Goal: Browse casually: Explore the website without a specific task or goal

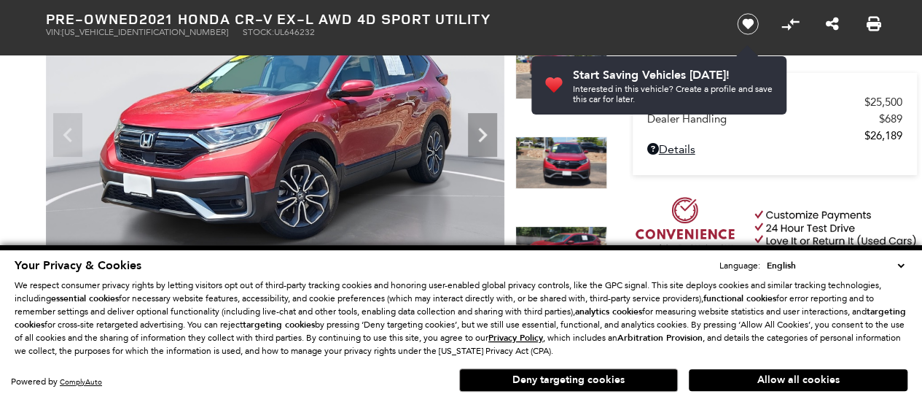
scroll to position [184, 0]
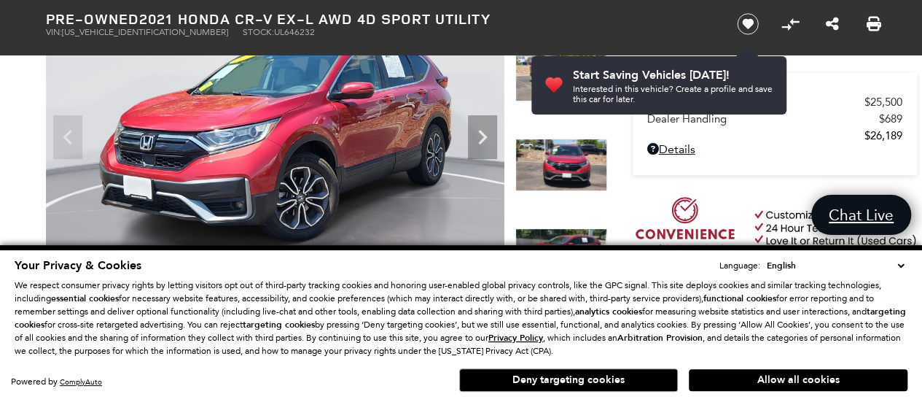
click at [563, 236] on img at bounding box center [561, 254] width 92 height 52
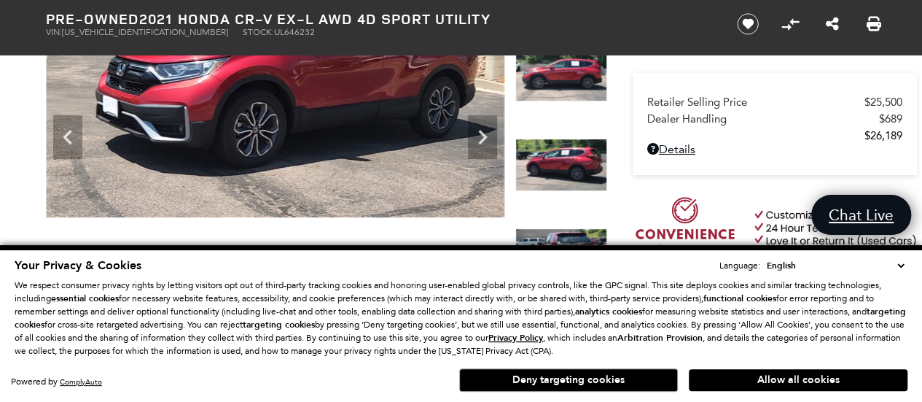
click at [905, 266] on select "English Spanish / Español English / [GEOGRAPHIC_DATA] Korean / 한국어 Vietnamese /…" at bounding box center [835, 265] width 144 height 15
click at [771, 259] on select "English Spanish / Español English / [GEOGRAPHIC_DATA] Korean / 한국어 Vietnamese /…" at bounding box center [835, 265] width 144 height 15
click at [900, 259] on select "English Spanish / Español English / [GEOGRAPHIC_DATA] Korean / 한국어 Vietnamese /…" at bounding box center [835, 265] width 144 height 15
click at [589, 379] on button "Deny targeting cookies" at bounding box center [568, 379] width 219 height 23
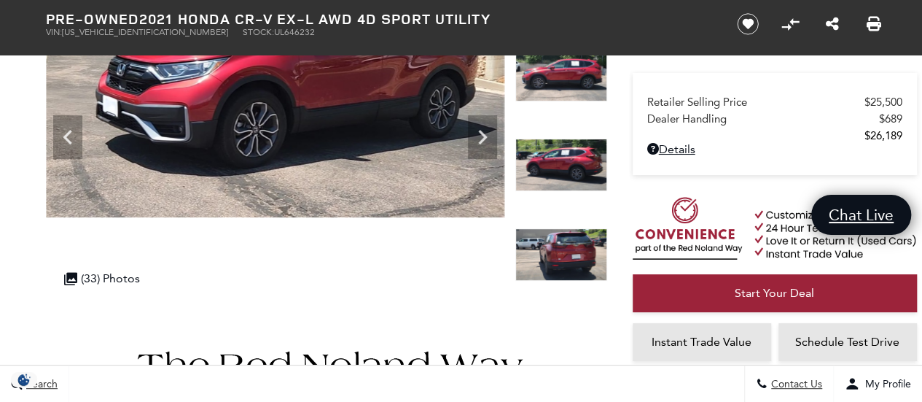
click at [578, 256] on img at bounding box center [561, 254] width 92 height 52
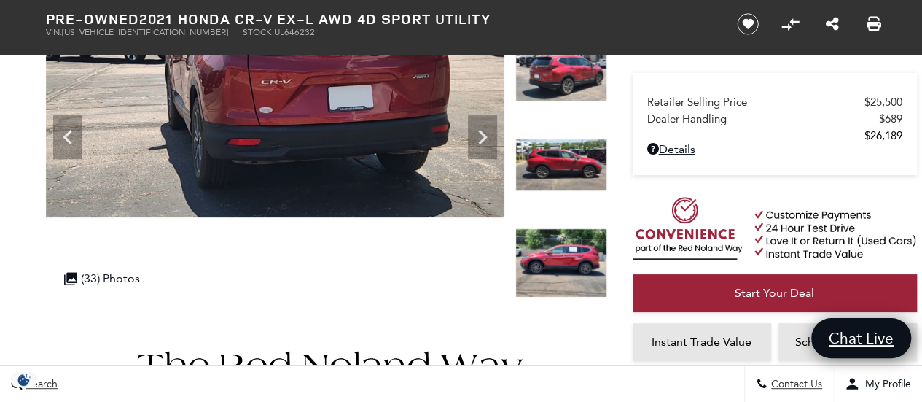
click at [556, 236] on img at bounding box center [561, 262] width 92 height 69
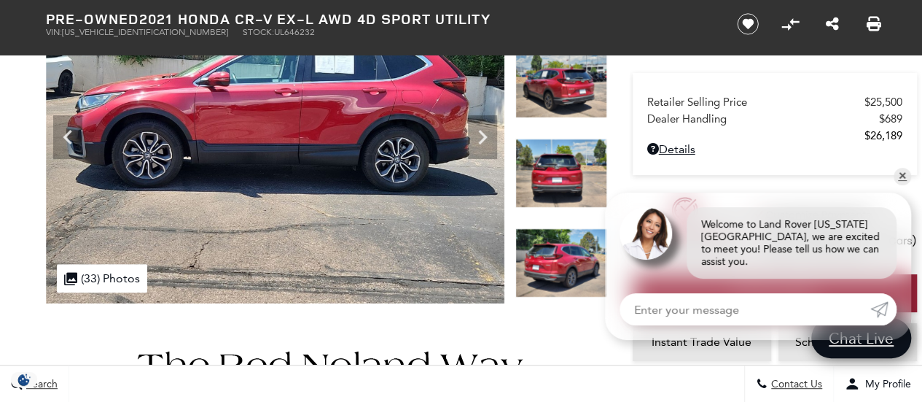
click at [558, 256] on img at bounding box center [561, 262] width 92 height 69
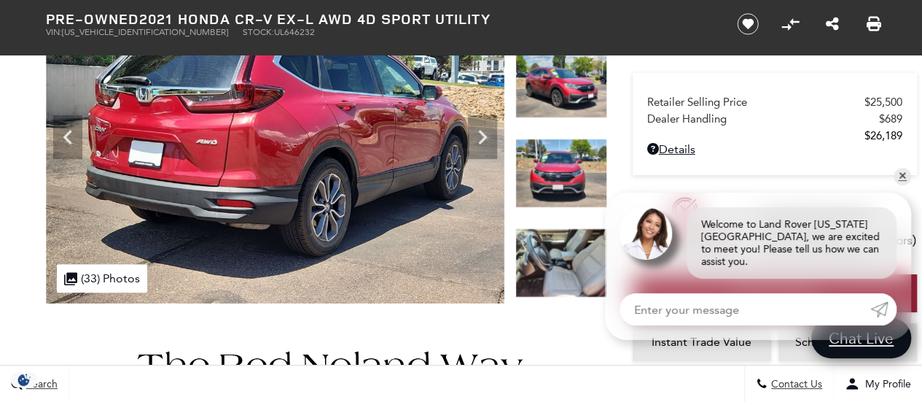
click at [566, 260] on img at bounding box center [561, 262] width 92 height 69
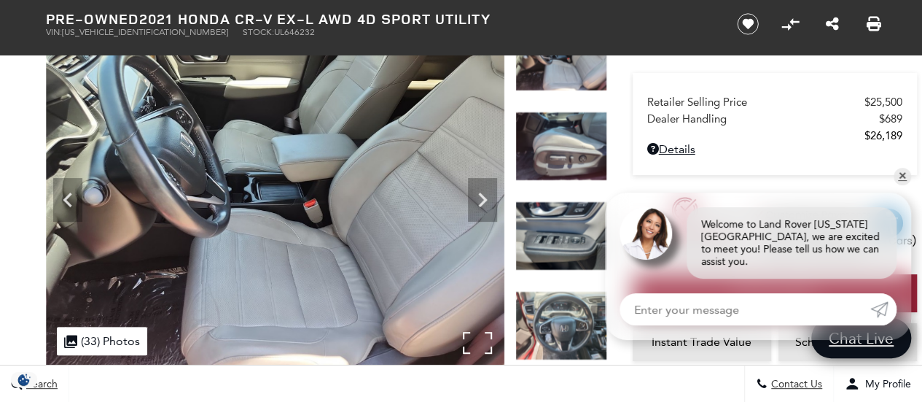
scroll to position [130, 0]
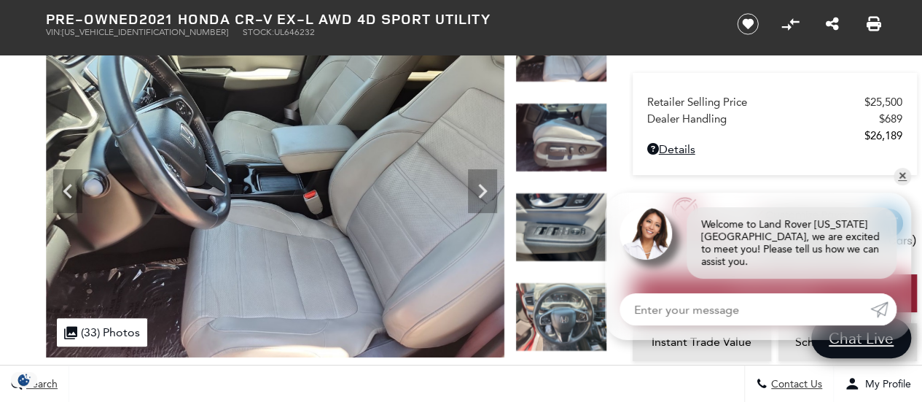
click at [561, 231] on img at bounding box center [561, 226] width 92 height 69
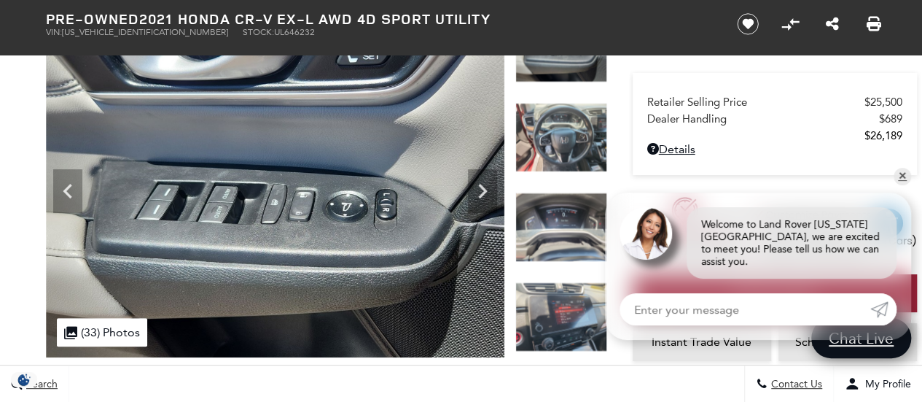
click at [570, 143] on img at bounding box center [561, 137] width 92 height 69
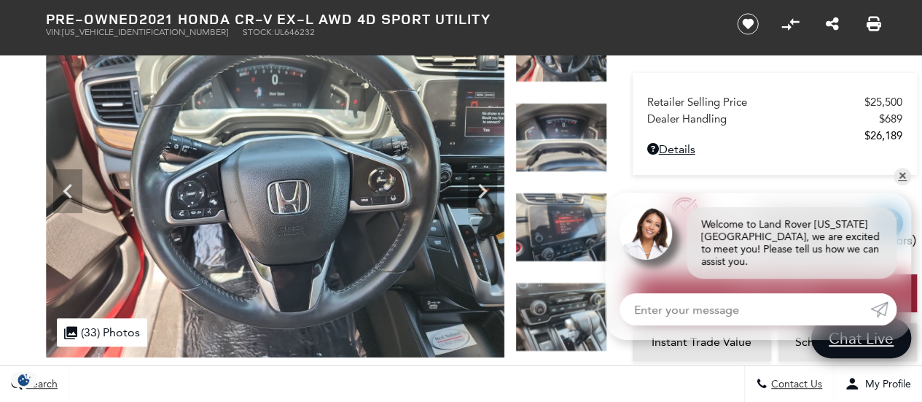
click at [566, 222] on img at bounding box center [561, 226] width 92 height 69
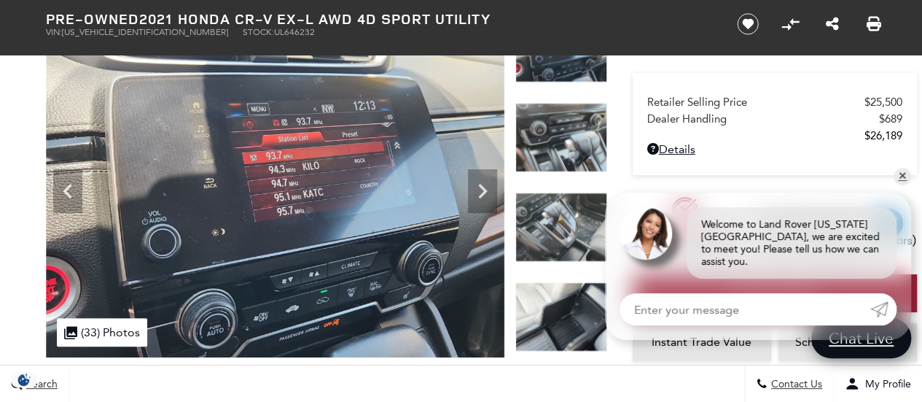
click at [566, 222] on img at bounding box center [561, 226] width 92 height 69
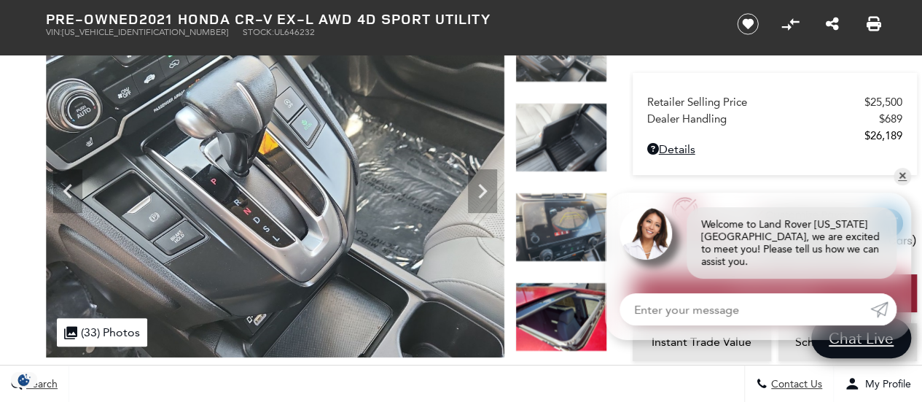
click at [571, 156] on img at bounding box center [561, 137] width 92 height 69
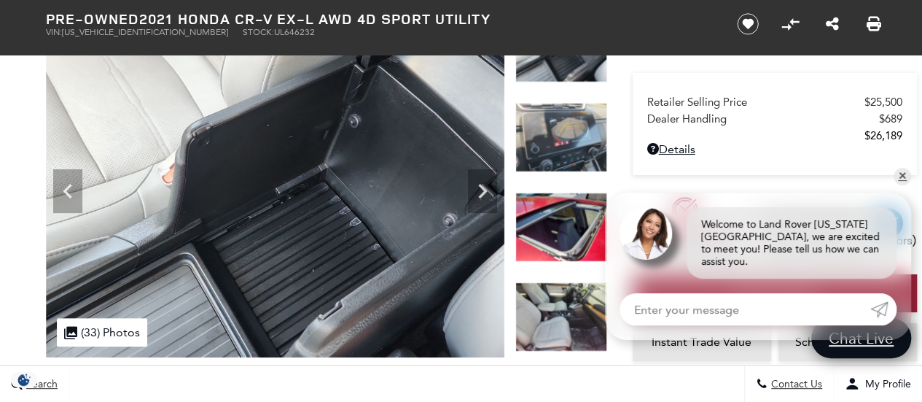
click at [569, 149] on img at bounding box center [561, 137] width 92 height 69
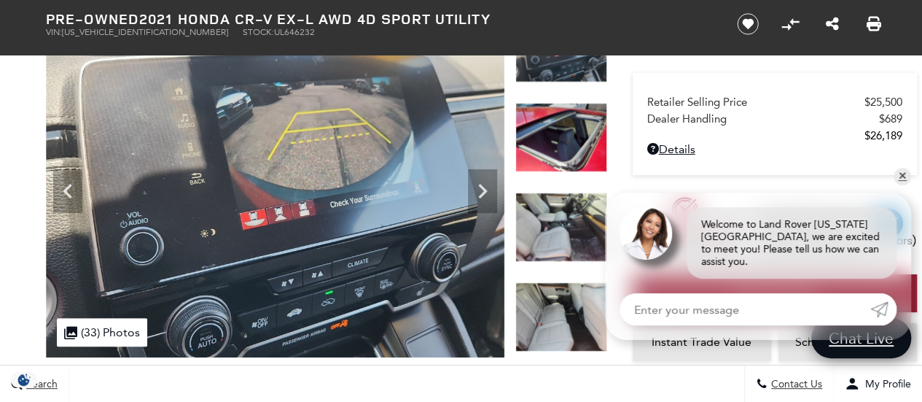
click at [568, 145] on img at bounding box center [561, 137] width 92 height 69
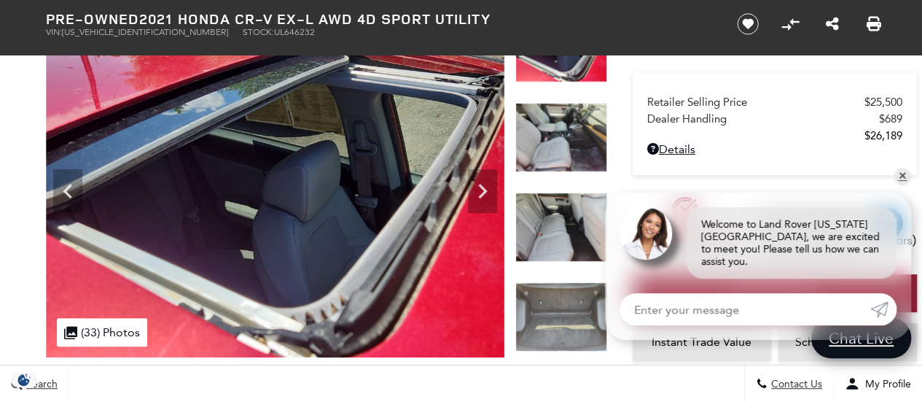
click at [568, 145] on img at bounding box center [561, 137] width 92 height 69
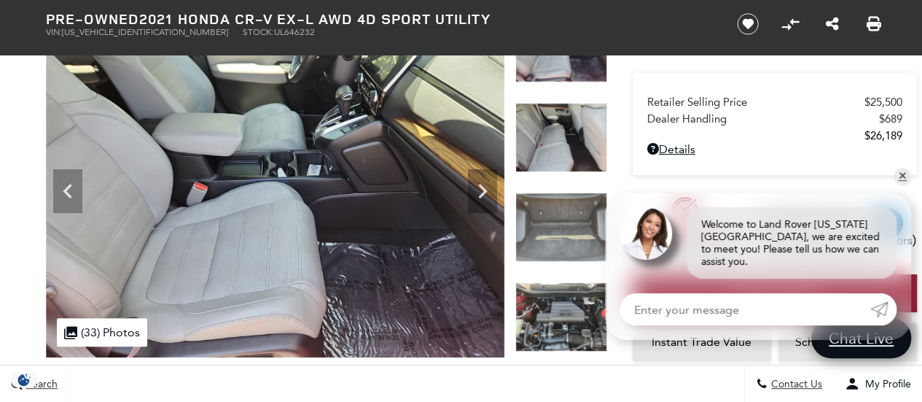
click at [563, 224] on img at bounding box center [561, 226] width 92 height 69
